Goal: Task Accomplishment & Management: Manage account settings

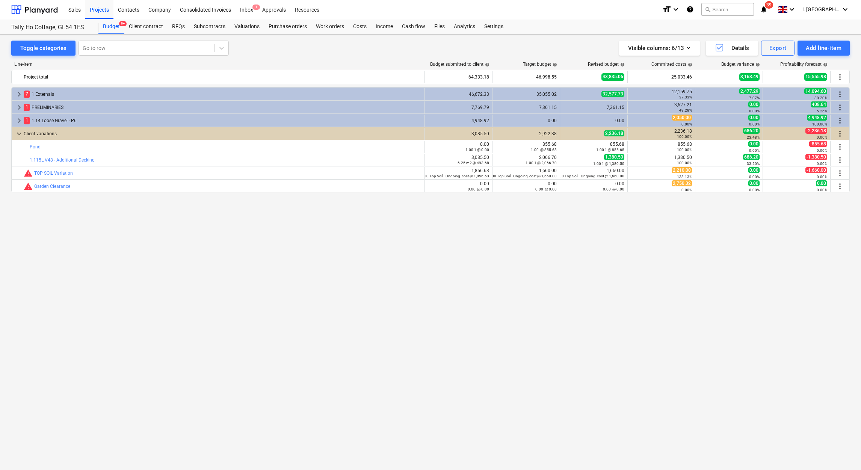
drag, startPoint x: 109, startPoint y: 14, endPoint x: 106, endPoint y: 24, distance: 10.8
click at [109, 14] on div "Projects" at bounding box center [99, 9] width 28 height 19
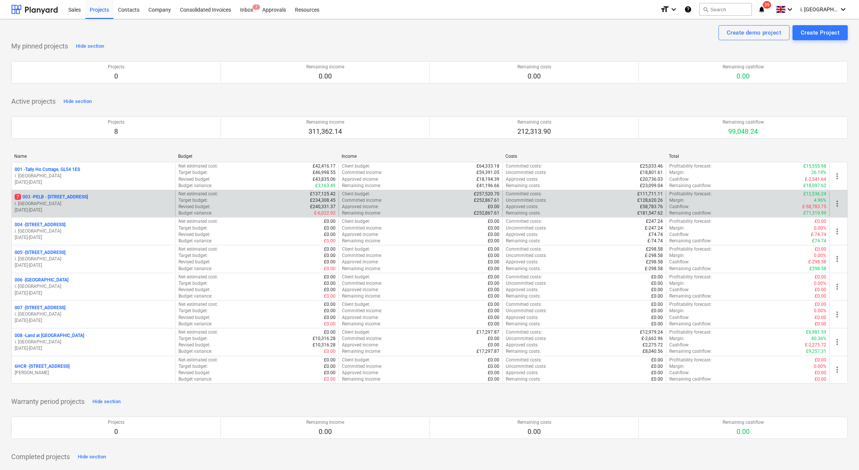
click at [78, 198] on p "7 003 - PELB - [GEOGRAPHIC_DATA], [GEOGRAPHIC_DATA], GL2 7NE" at bounding box center [51, 197] width 73 height 6
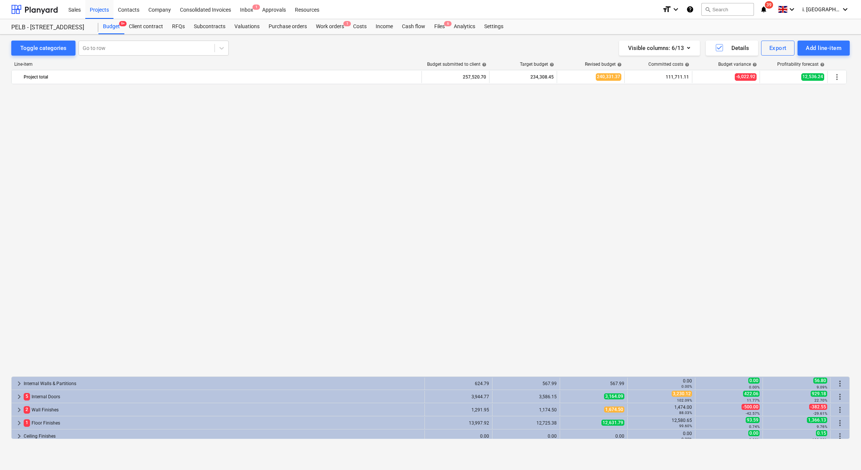
scroll to position [308, 0]
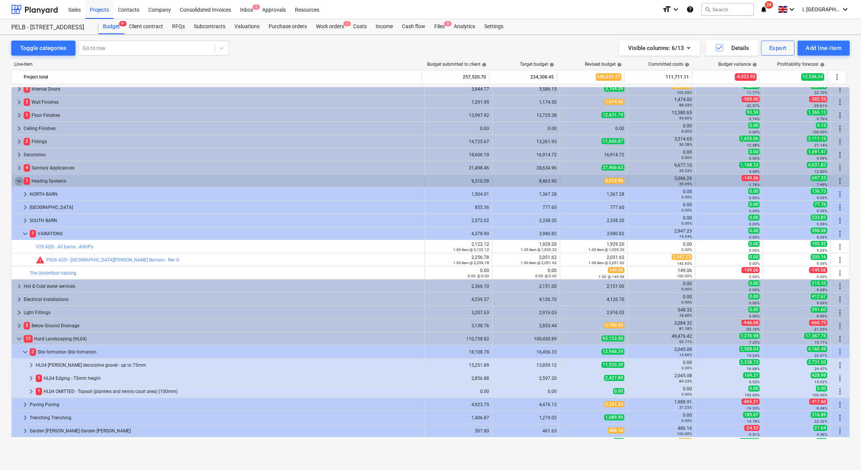
click at [19, 180] on span "keyboard_arrow_down" at bounding box center [19, 181] width 9 height 9
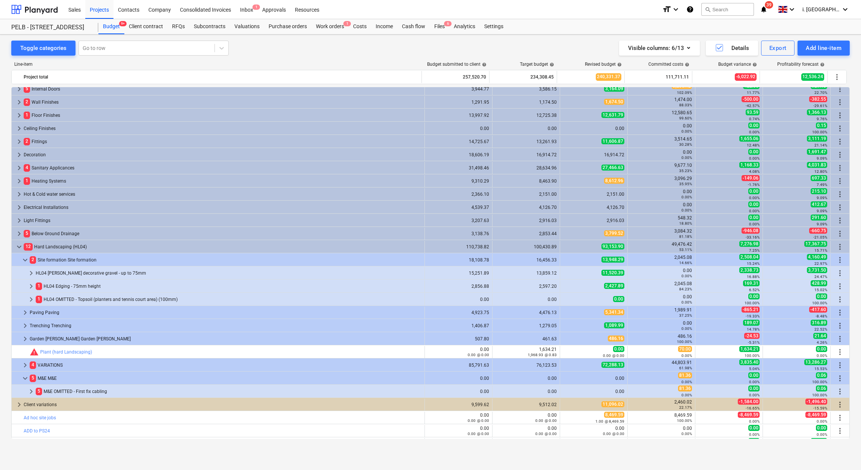
scroll to position [332, 0]
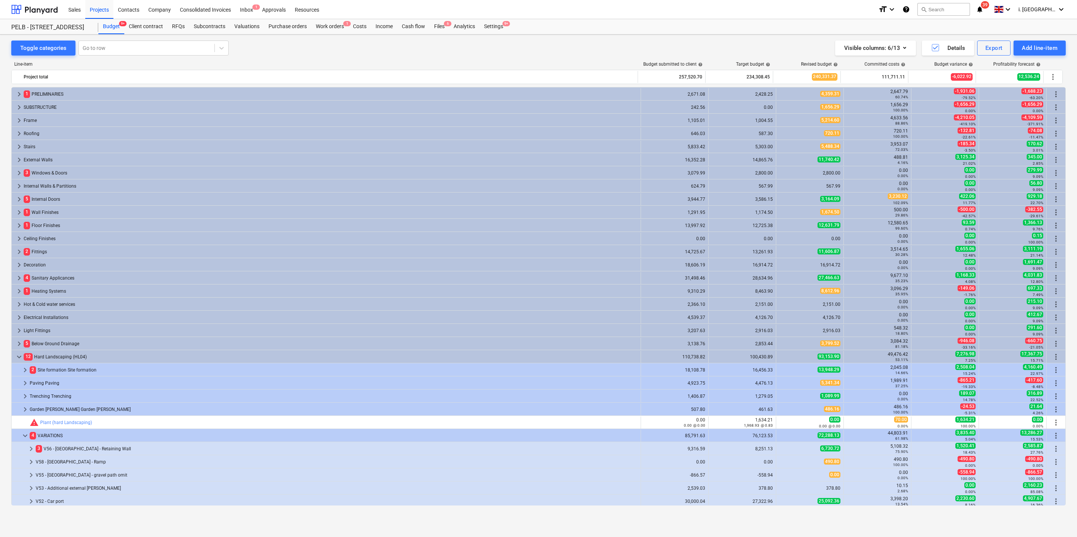
scroll to position [173, 0]
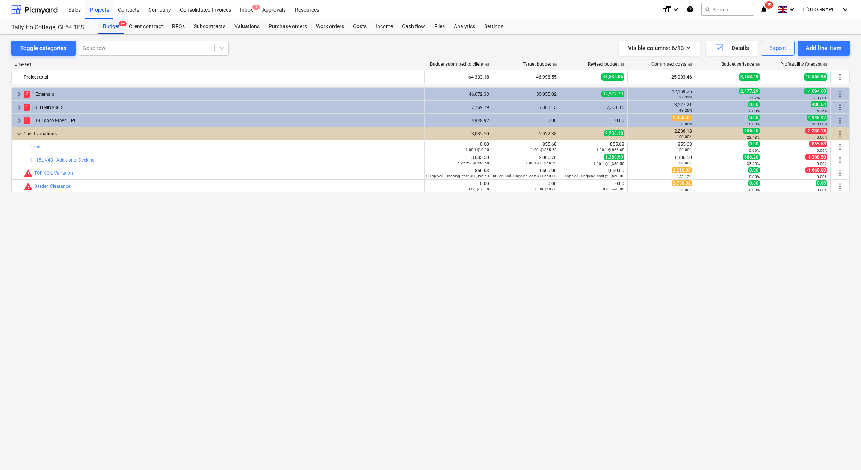
click at [115, 22] on div "Budget 9+" at bounding box center [111, 26] width 26 height 15
click at [98, 11] on div "Projects" at bounding box center [99, 9] width 28 height 19
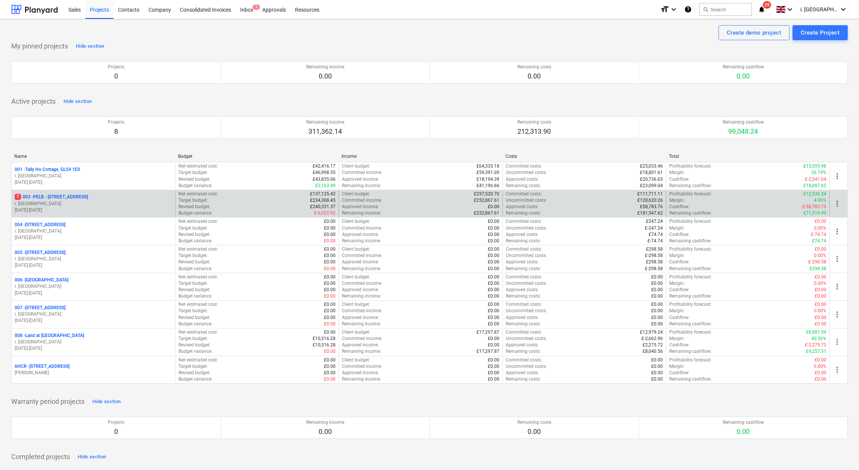
click at [64, 198] on p "7 003 - PELB - [GEOGRAPHIC_DATA], [GEOGRAPHIC_DATA], GL2 7NE" at bounding box center [51, 197] width 73 height 6
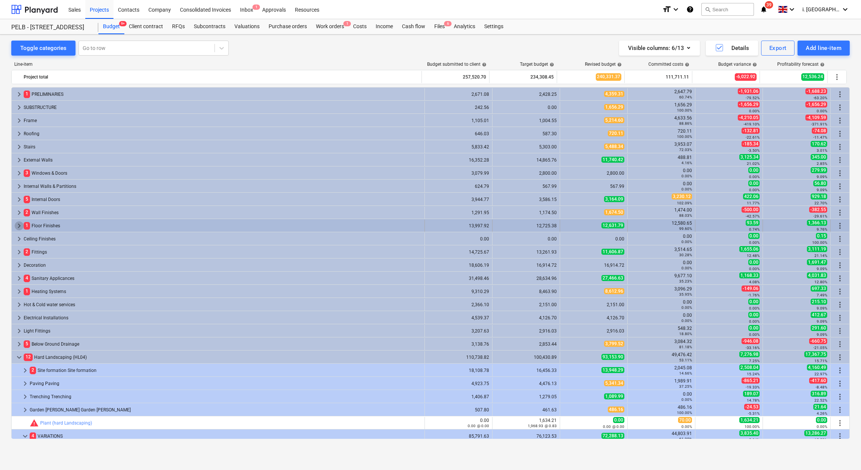
click at [15, 228] on span "keyboard_arrow_right" at bounding box center [19, 225] width 9 height 9
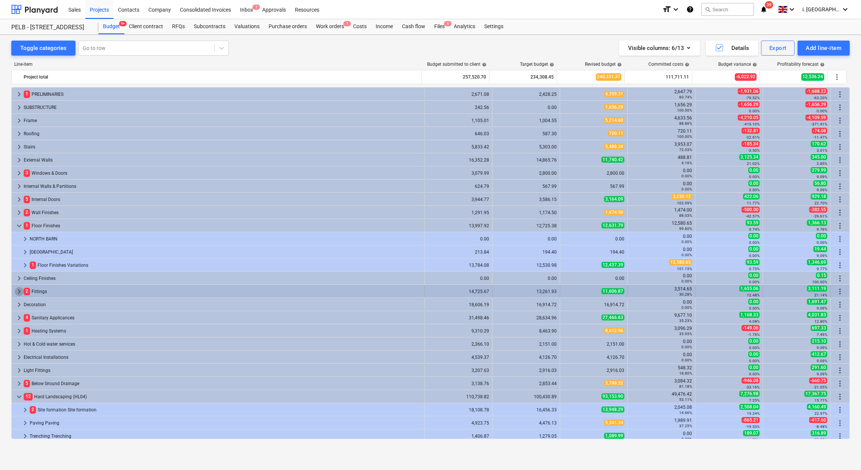
click at [20, 291] on span "keyboard_arrow_right" at bounding box center [19, 291] width 9 height 9
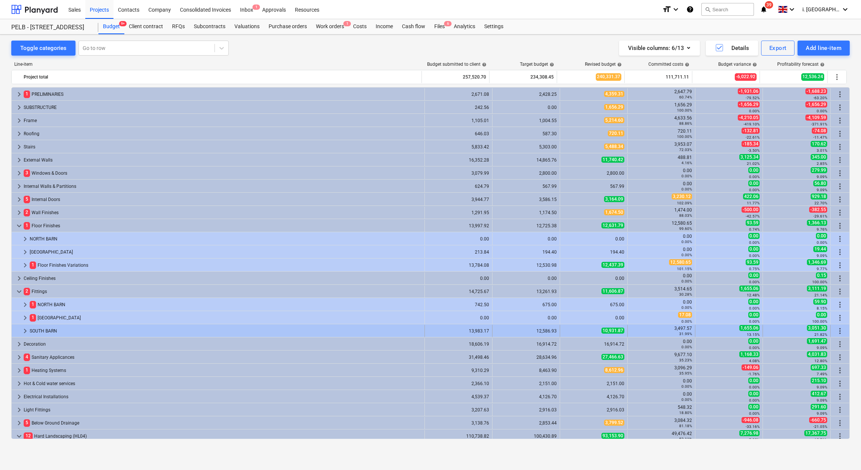
click at [19, 331] on div at bounding box center [18, 331] width 6 height 12
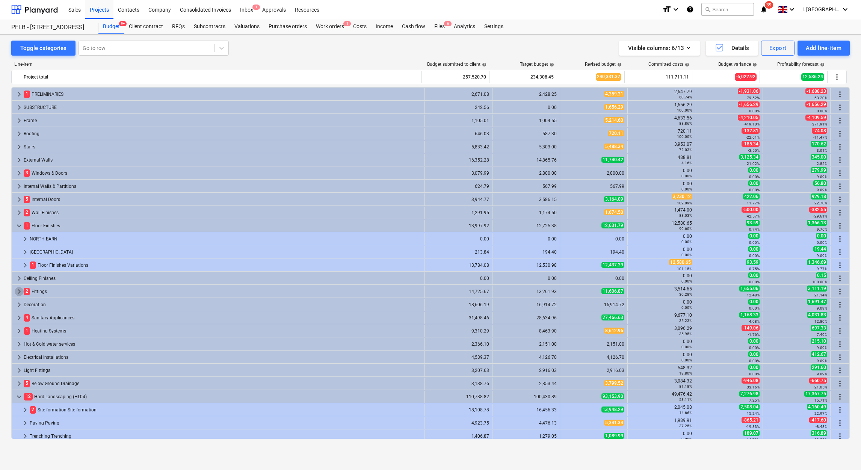
click at [17, 291] on span "keyboard_arrow_right" at bounding box center [19, 291] width 9 height 9
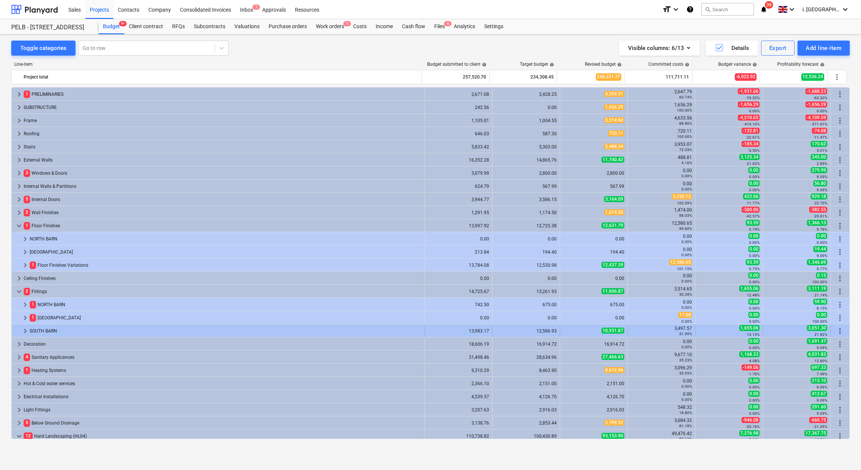
click at [23, 335] on span "keyboard_arrow_right" at bounding box center [25, 330] width 9 height 9
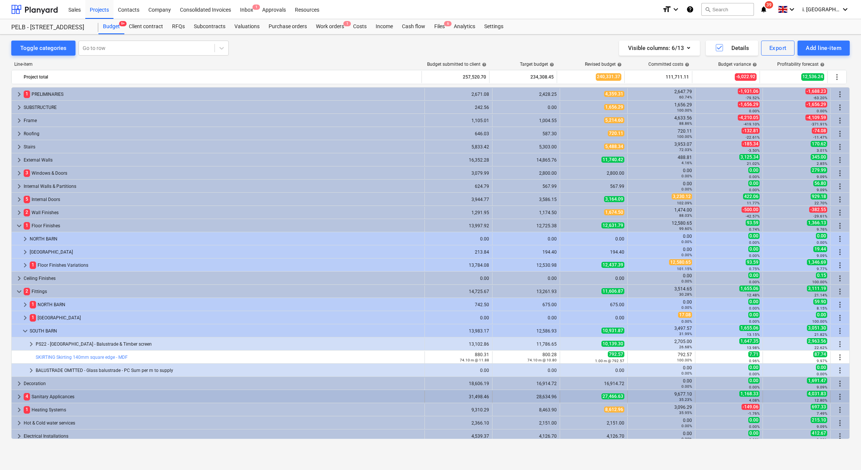
click at [20, 394] on span "keyboard_arrow_right" at bounding box center [19, 396] width 9 height 9
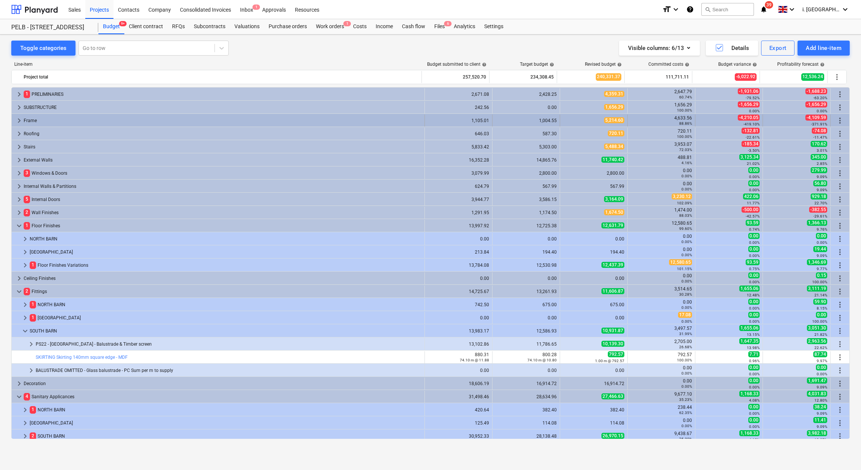
click at [15, 120] on span "keyboard_arrow_right" at bounding box center [19, 120] width 9 height 9
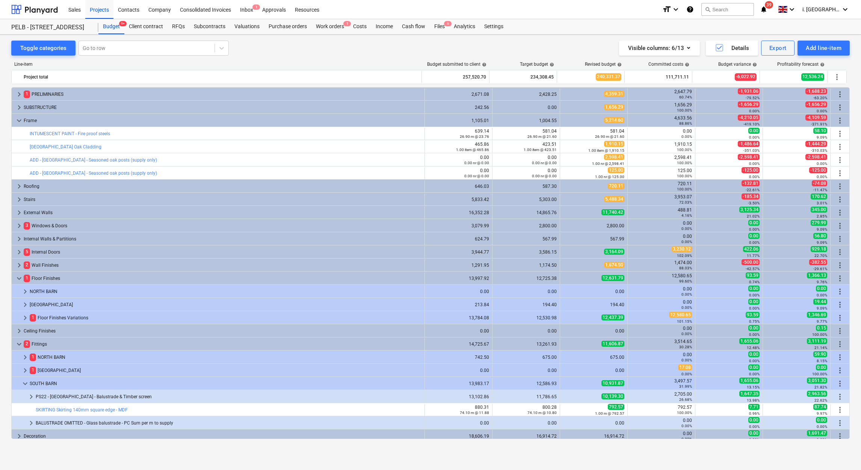
click at [338, 59] on div "Line-item Budget submitted to client help Target budget help Revised budget hel…" at bounding box center [430, 252] width 838 height 392
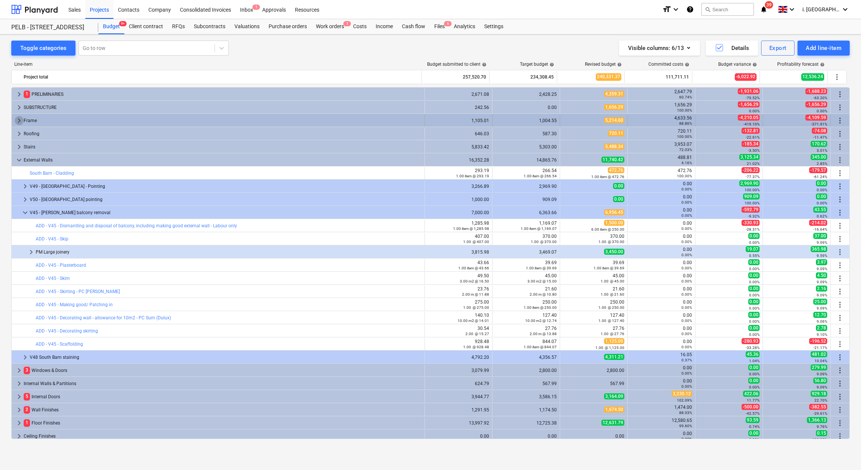
click at [15, 121] on span "keyboard_arrow_right" at bounding box center [19, 120] width 9 height 9
